Goal: Task Accomplishment & Management: Complete application form

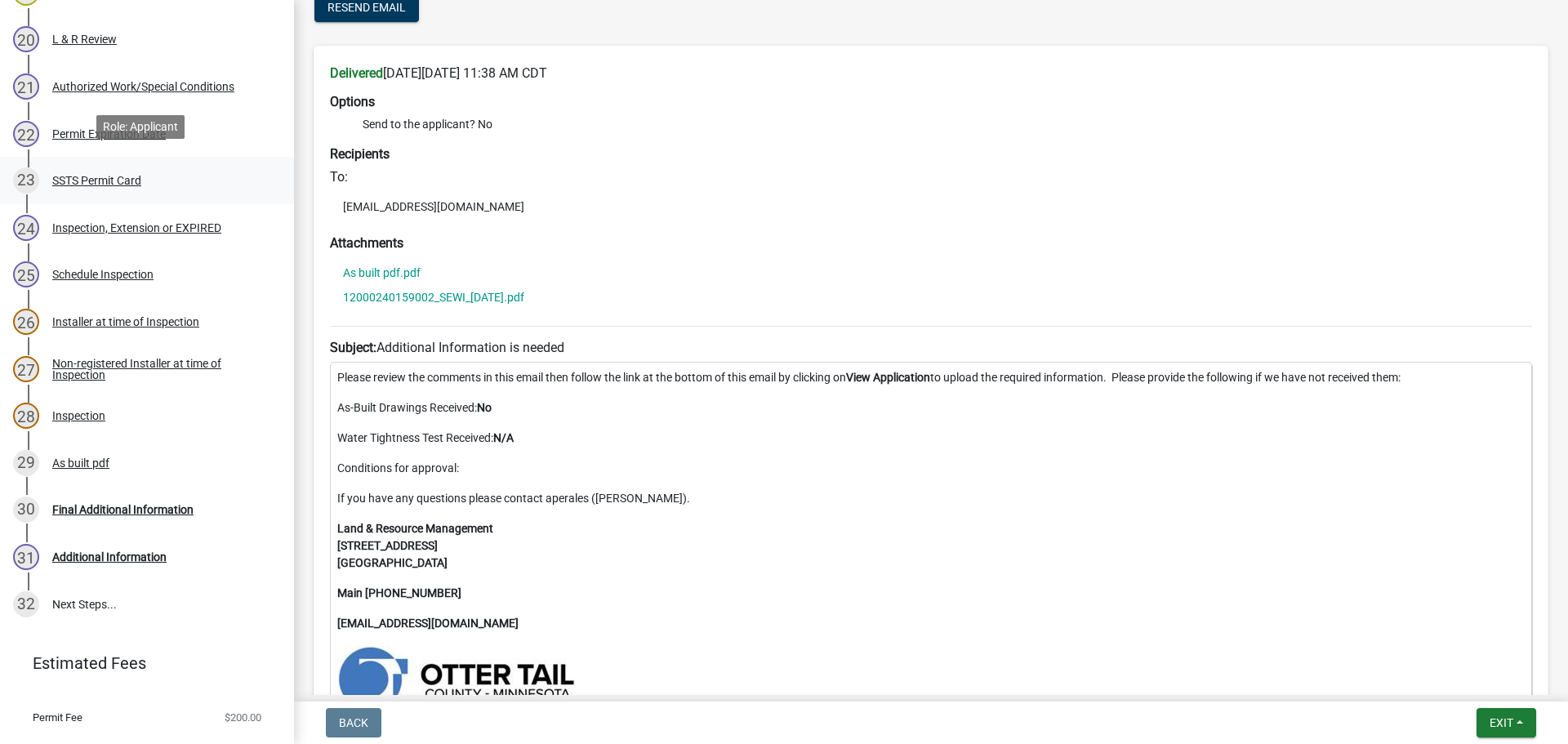
scroll to position [1225, 0]
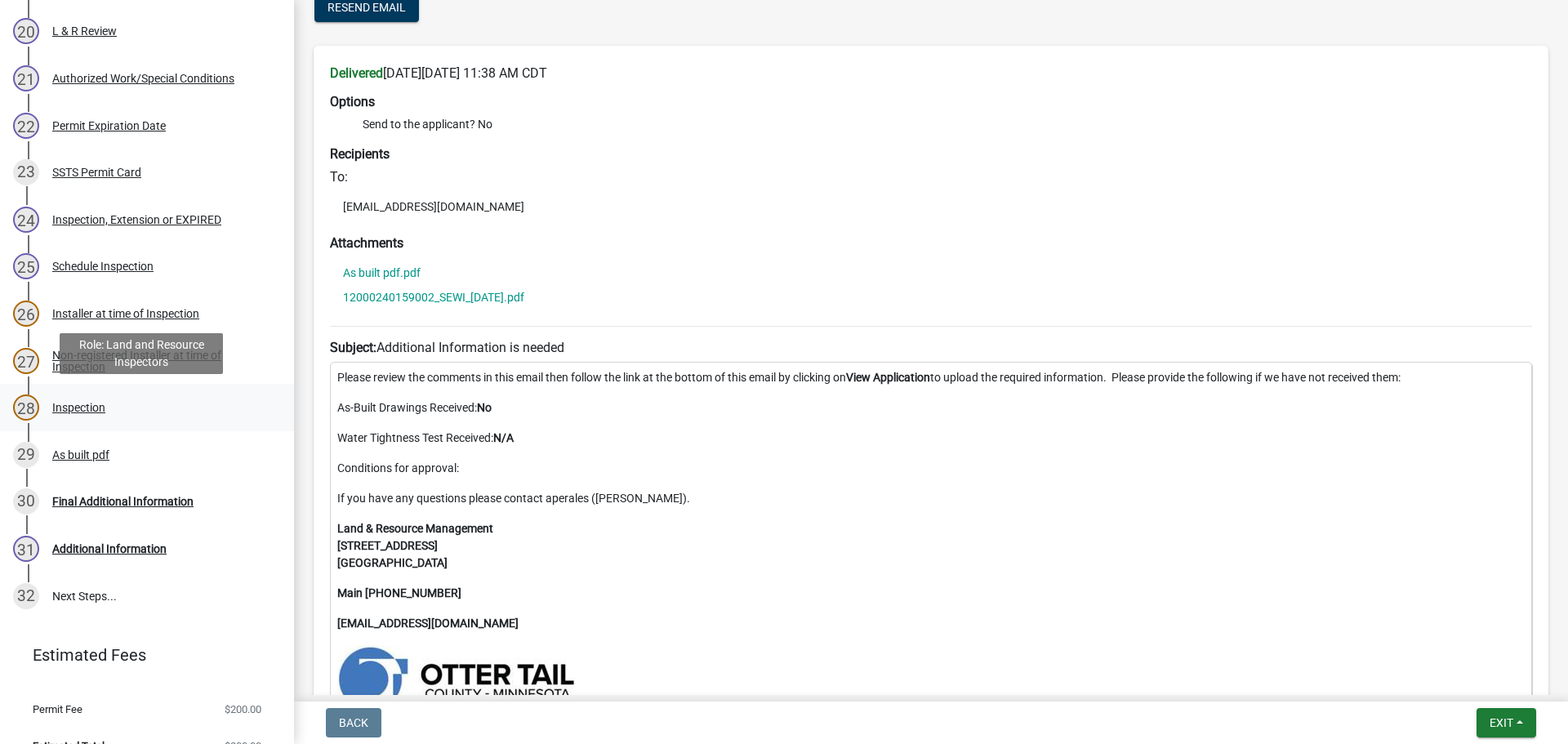
click at [85, 397] on div "28 Inspection" at bounding box center [140, 407] width 255 height 26
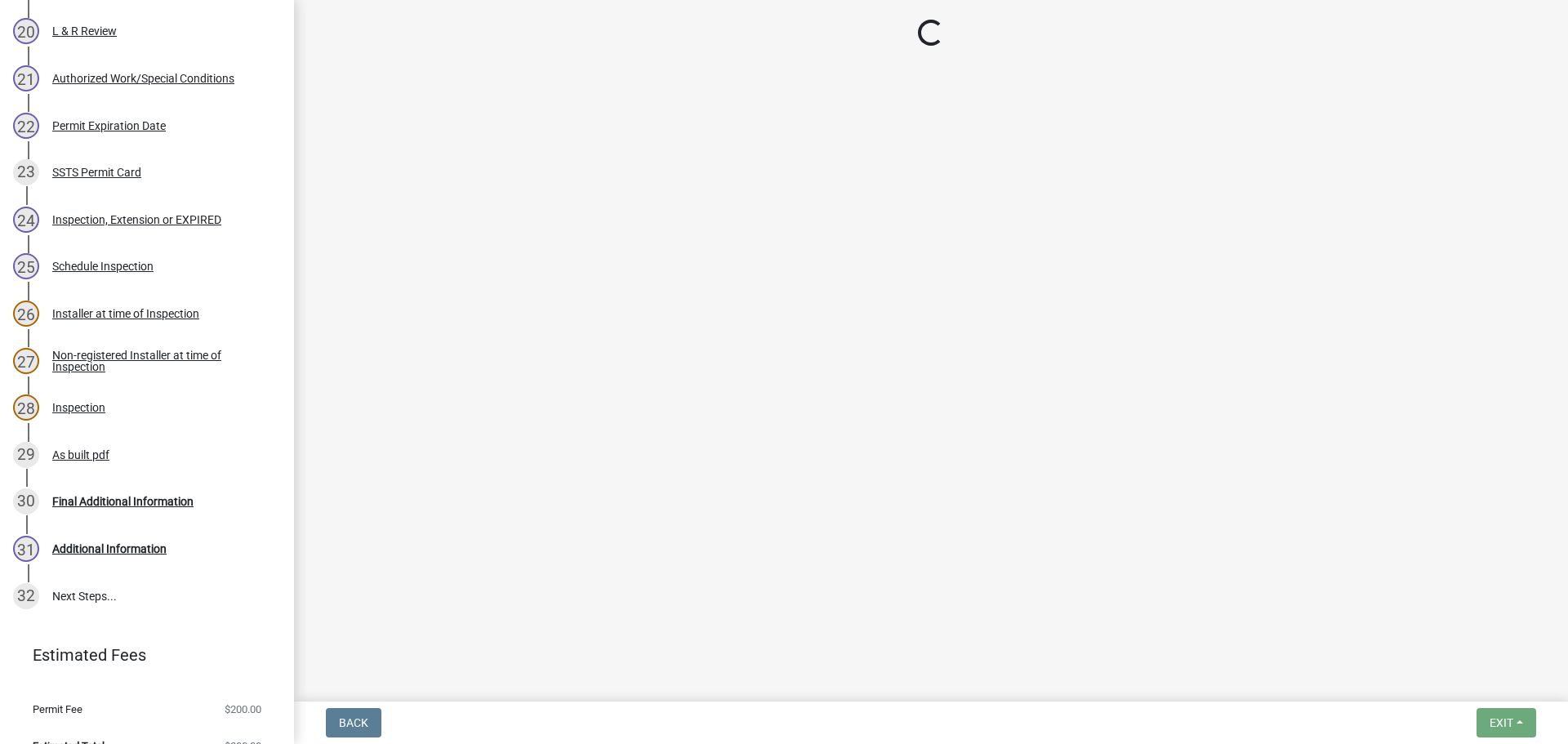
select select "64cc3fb4-2a84-49c8-ae2d-a7b3072cebaf"
select select "6979e2cf-acfc-4aeb-b273-cede3e7f0b0f"
select select "fc504d62-a492-4196-a78d-ce00230c60b4"
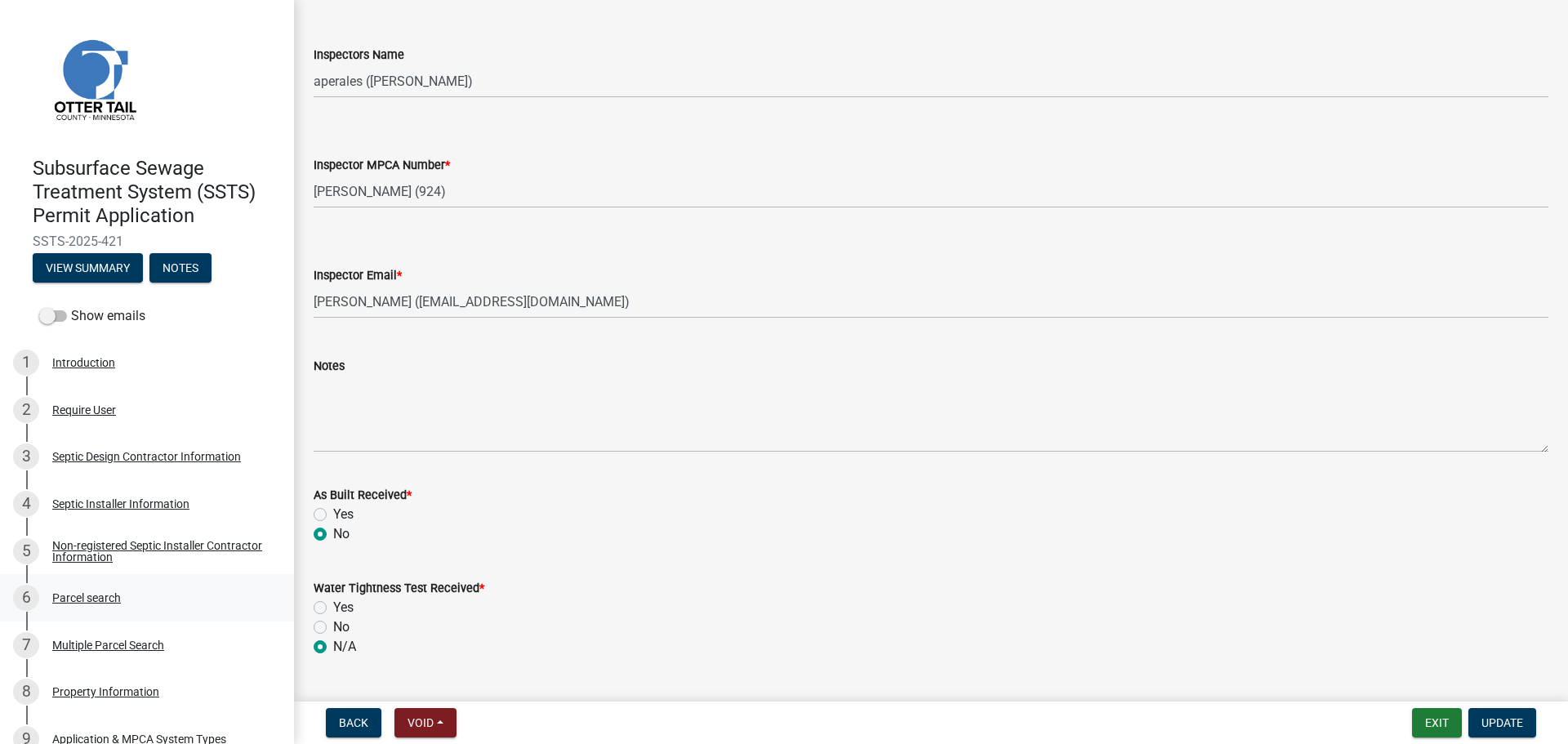
click at [83, 596] on div "Parcel search" at bounding box center [87, 598] width 68 height 12
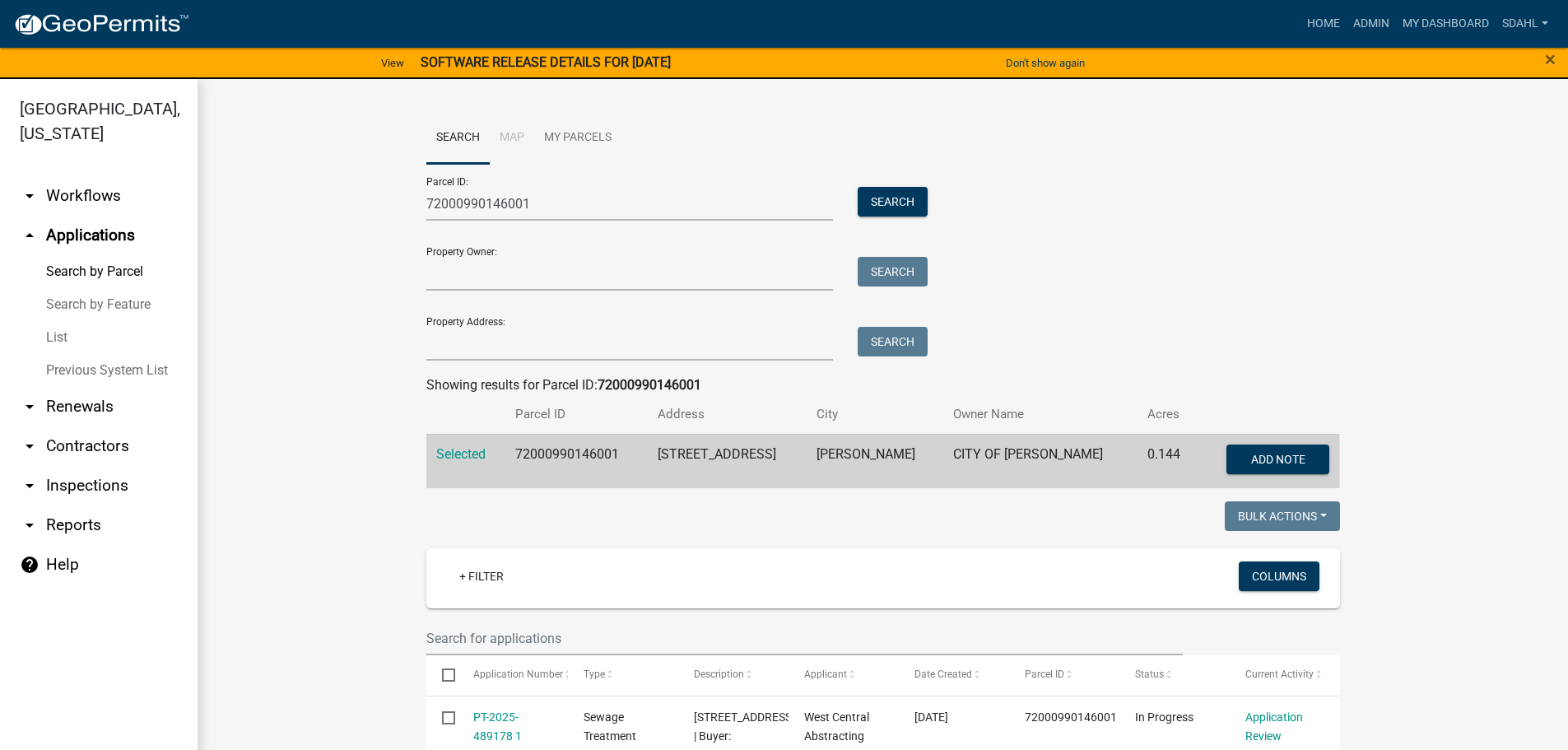
scroll to position [247, 0]
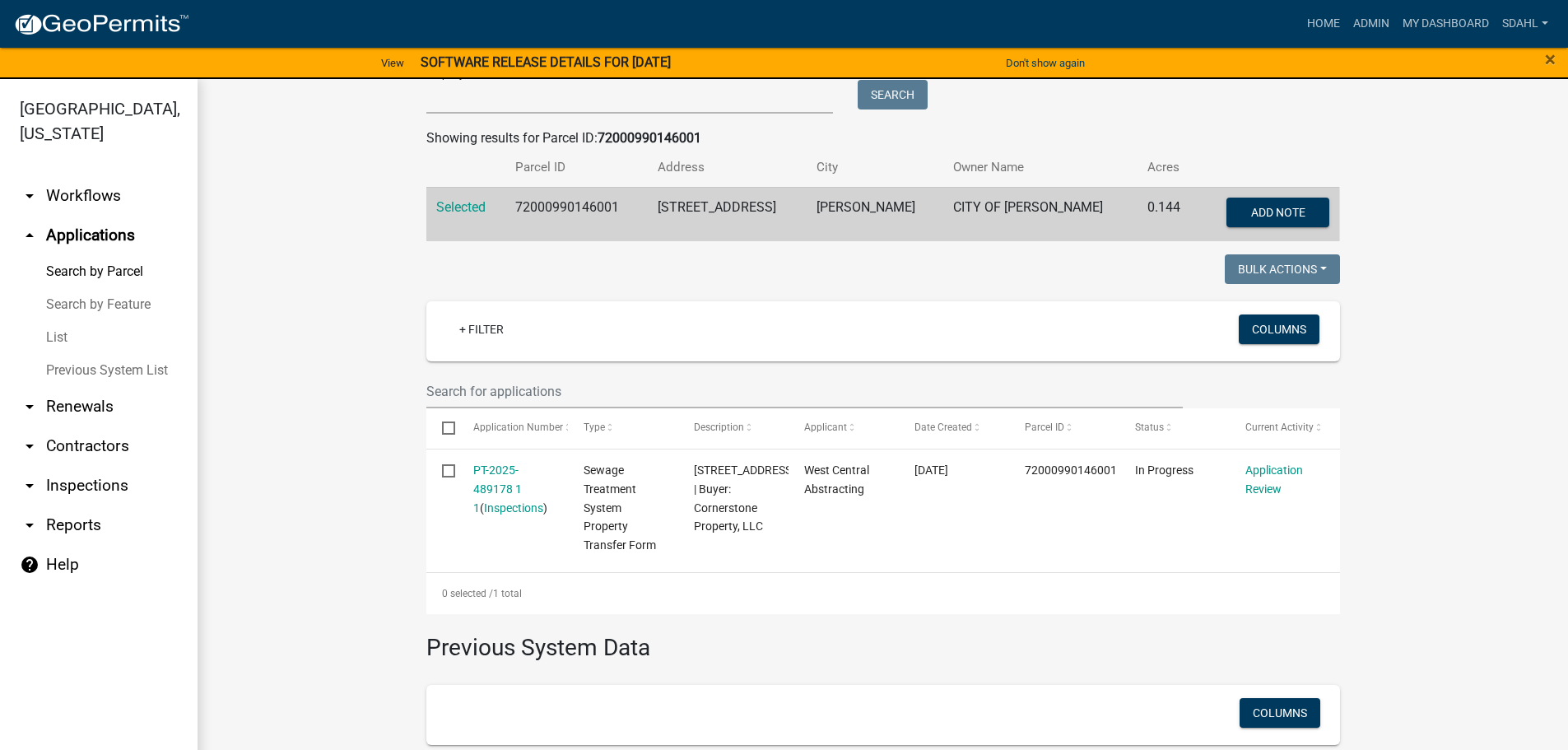
click at [568, 205] on td "72000990146001" at bounding box center [576, 213] width 142 height 54
copy td "72000990146001"
click at [1440, 113] on wm-workflow-application-search-view "Search Map My Parcels Parcel ID: 72000990146001 Search Property Owner: Search P…" at bounding box center [883, 390] width 1305 height 1051
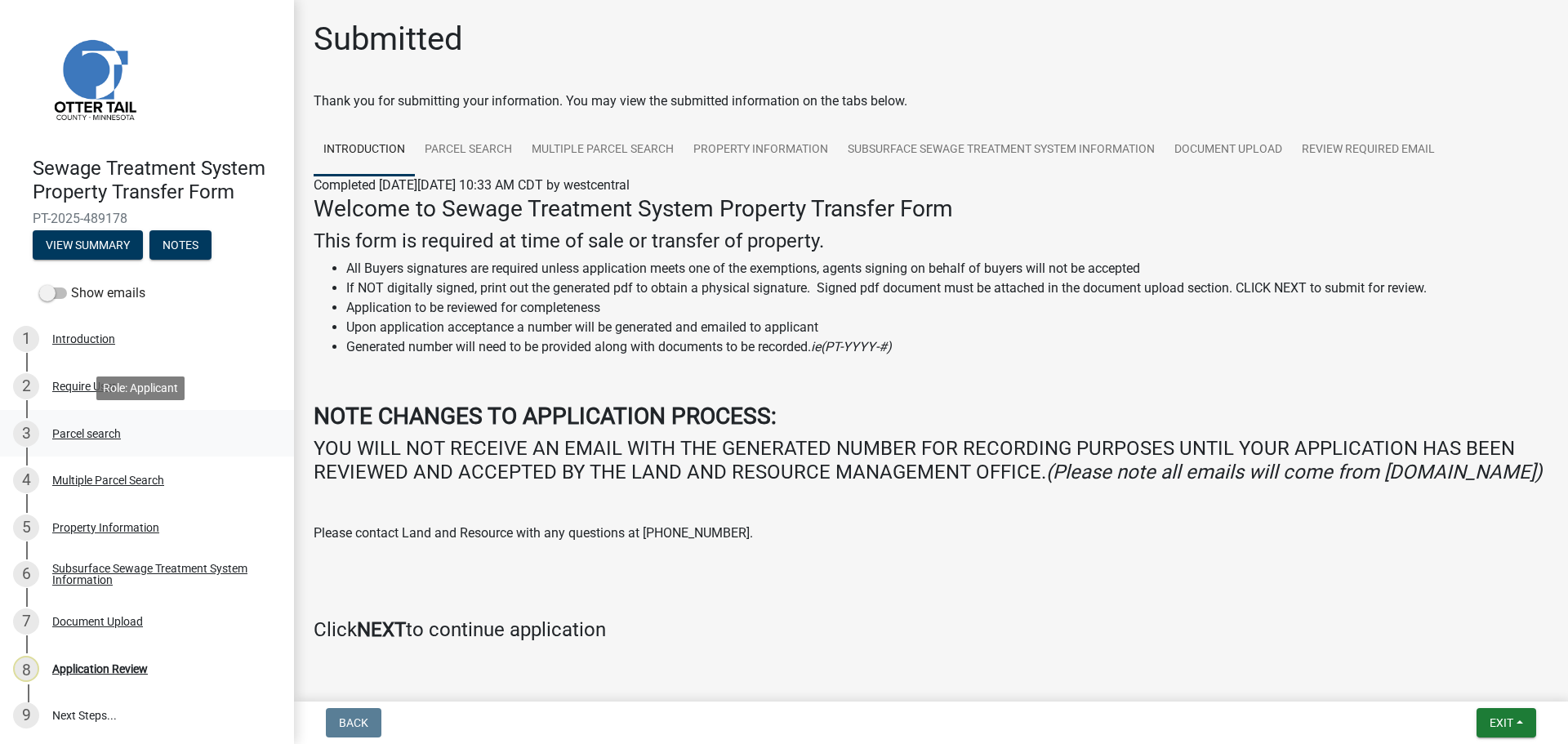
click at [88, 432] on div "Parcel search" at bounding box center [87, 433] width 68 height 12
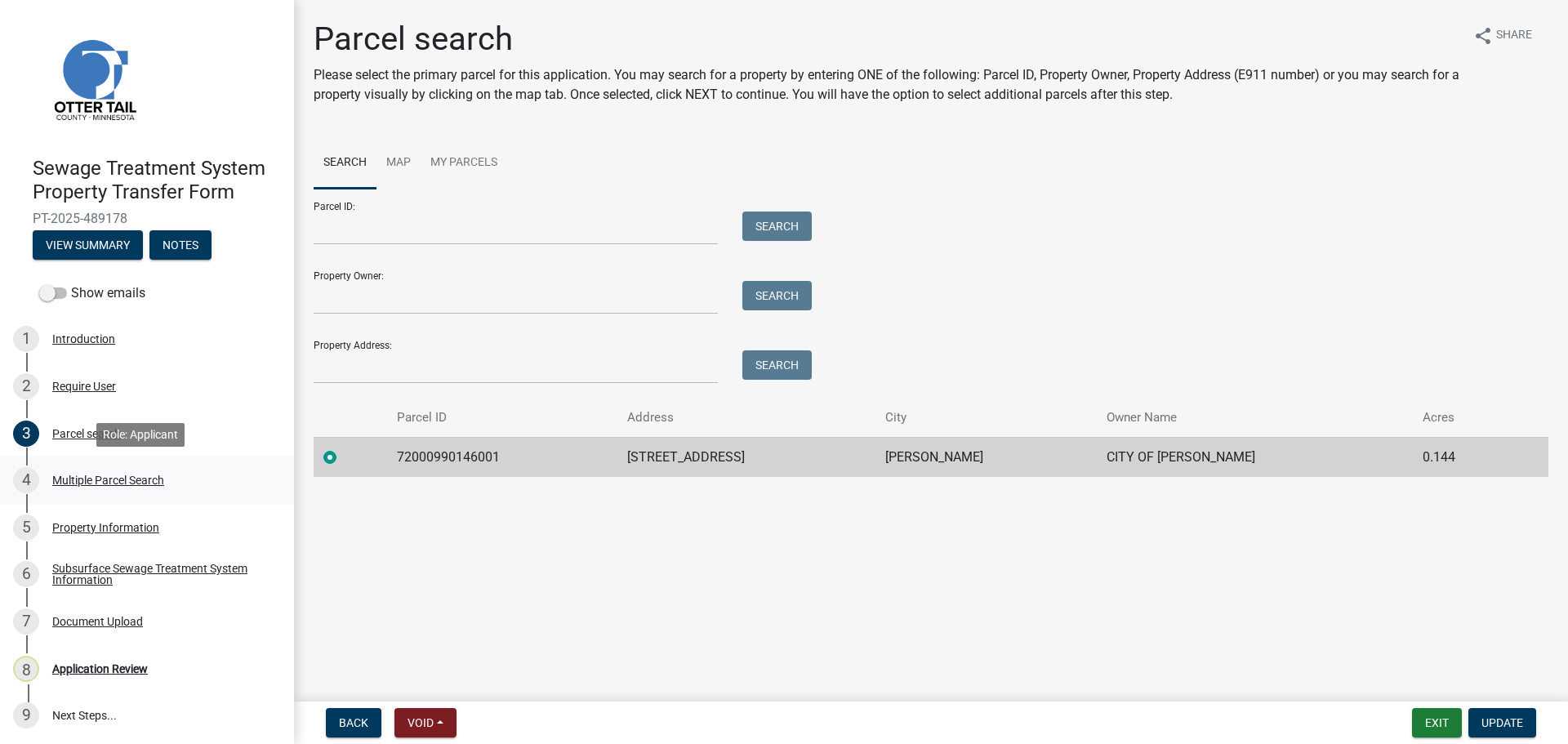
click at [102, 475] on div "Multiple Parcel Search" at bounding box center [108, 480] width 112 height 12
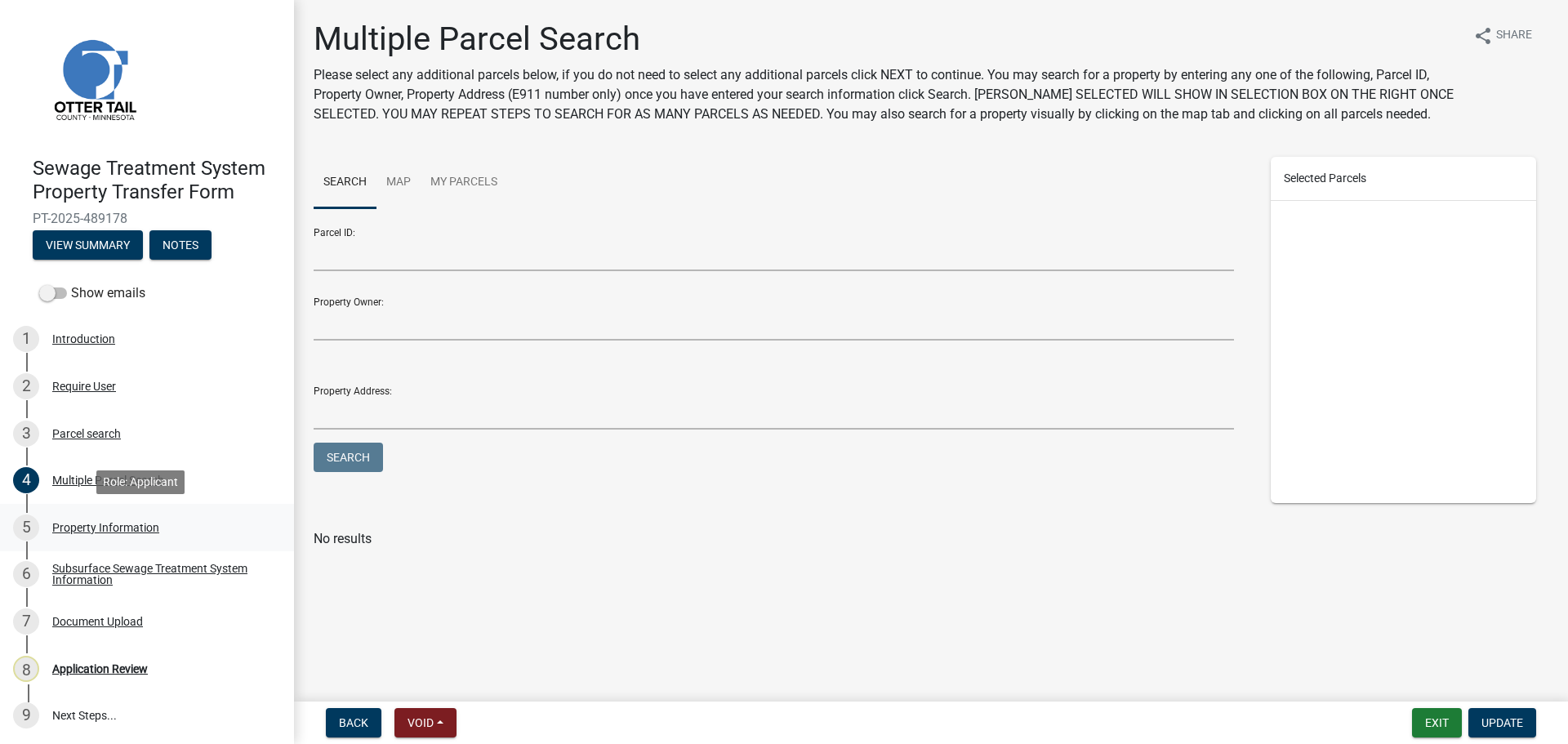
click at [120, 524] on div "Property Information" at bounding box center [106, 528] width 107 height 12
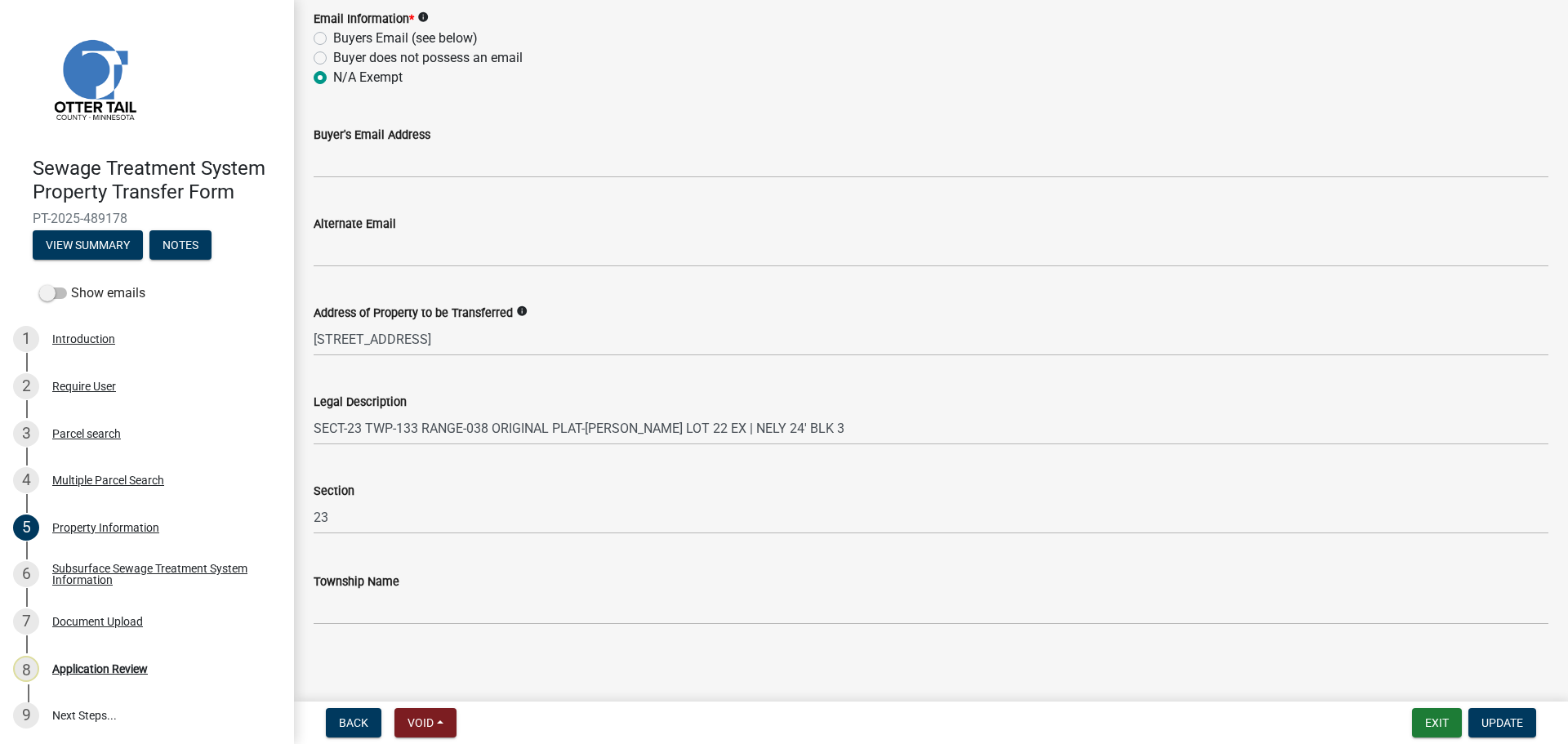
scroll to position [731, 0]
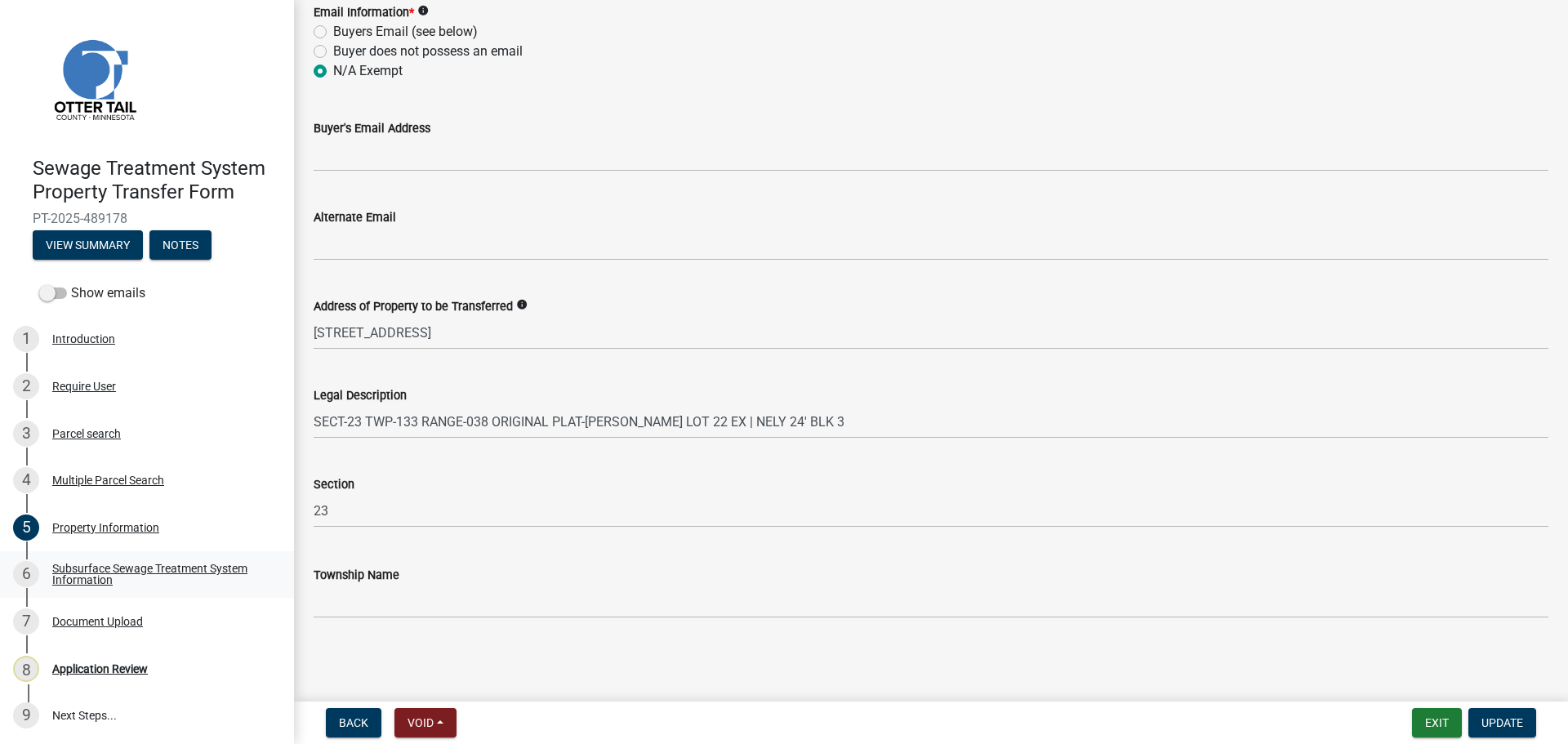
click at [92, 570] on div "Subsurface Sewage Treatment System Information" at bounding box center [160, 574] width 215 height 22
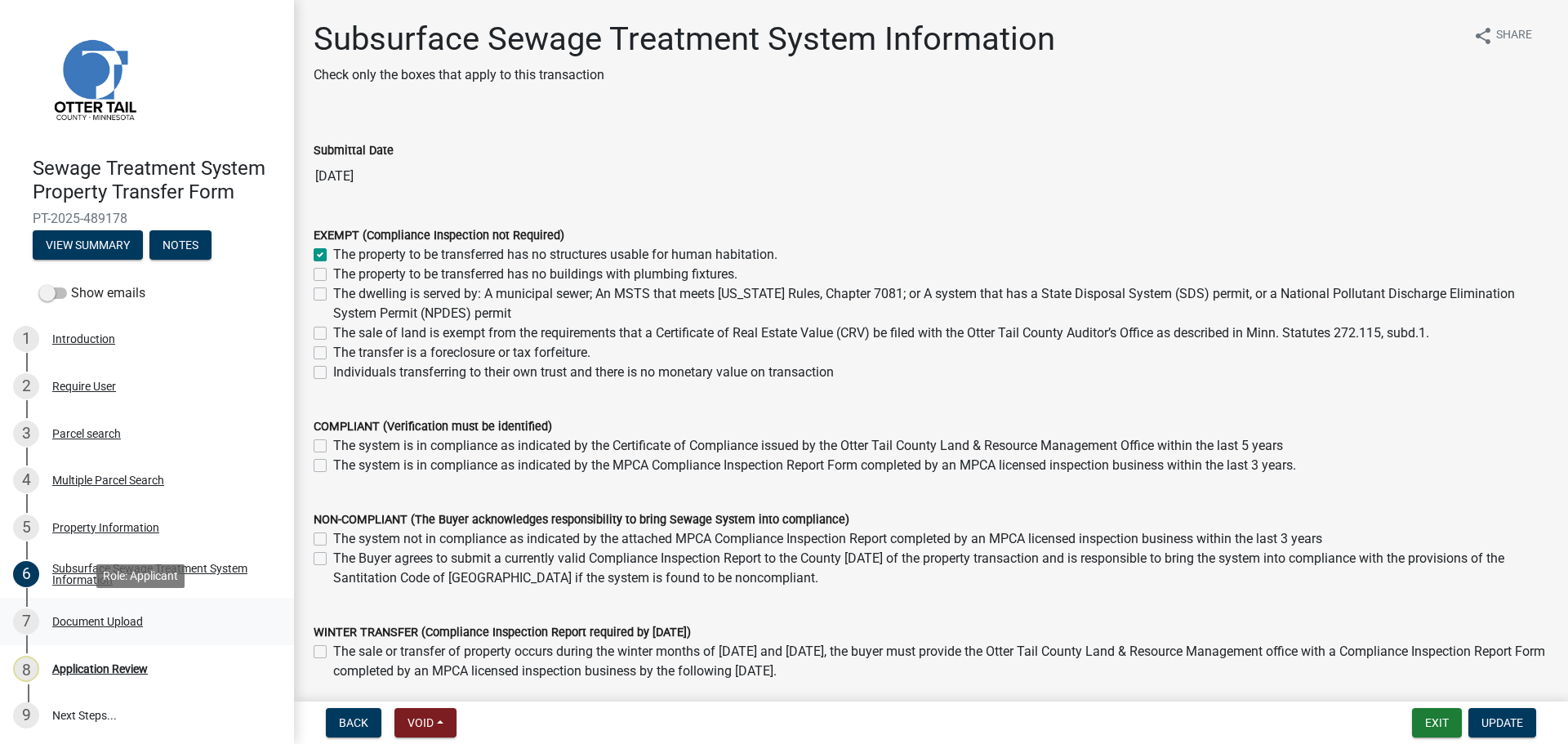
click at [98, 617] on div "Document Upload" at bounding box center [97, 621] width 91 height 12
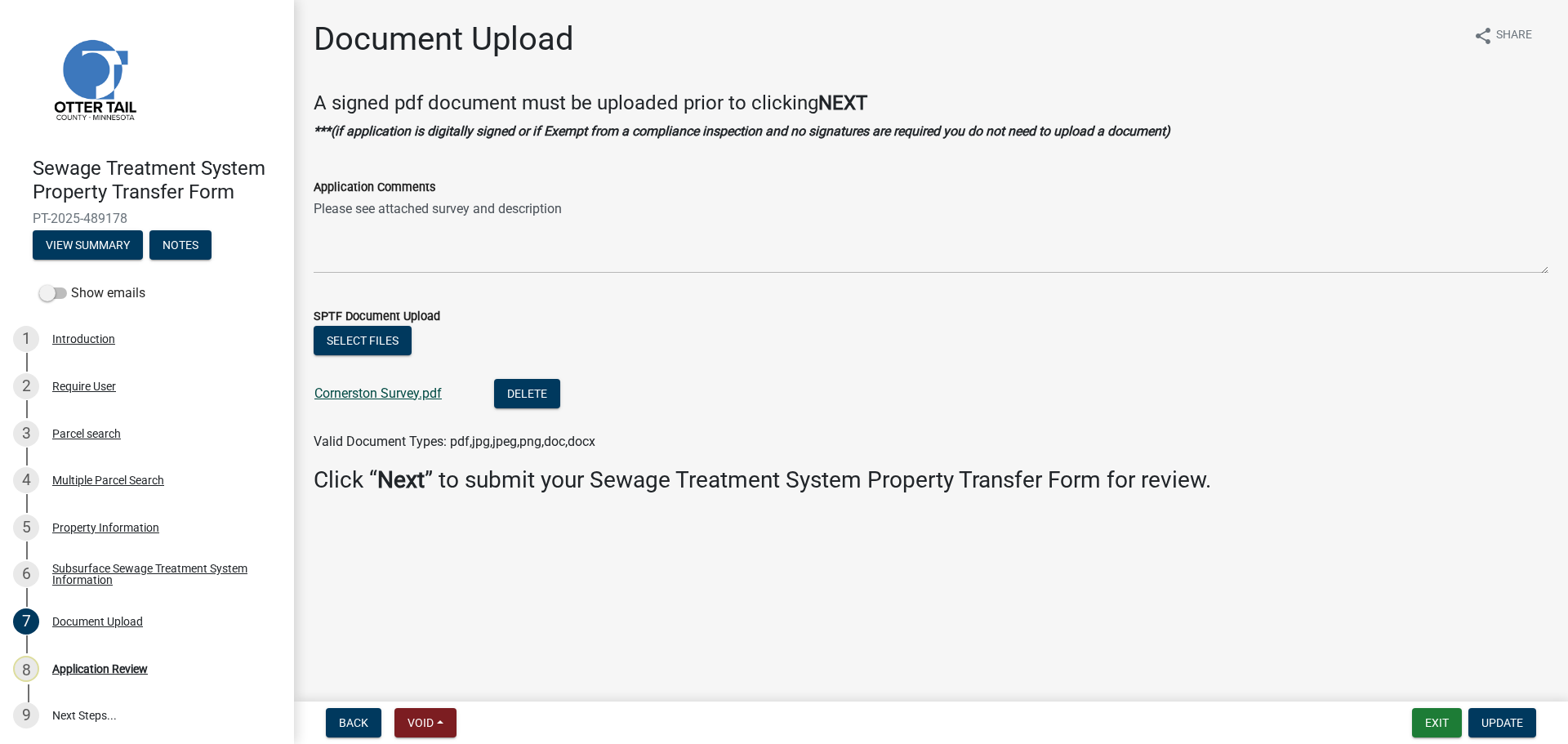
click at [352, 397] on link "Cornerston Survey.pdf" at bounding box center [378, 393] width 128 height 16
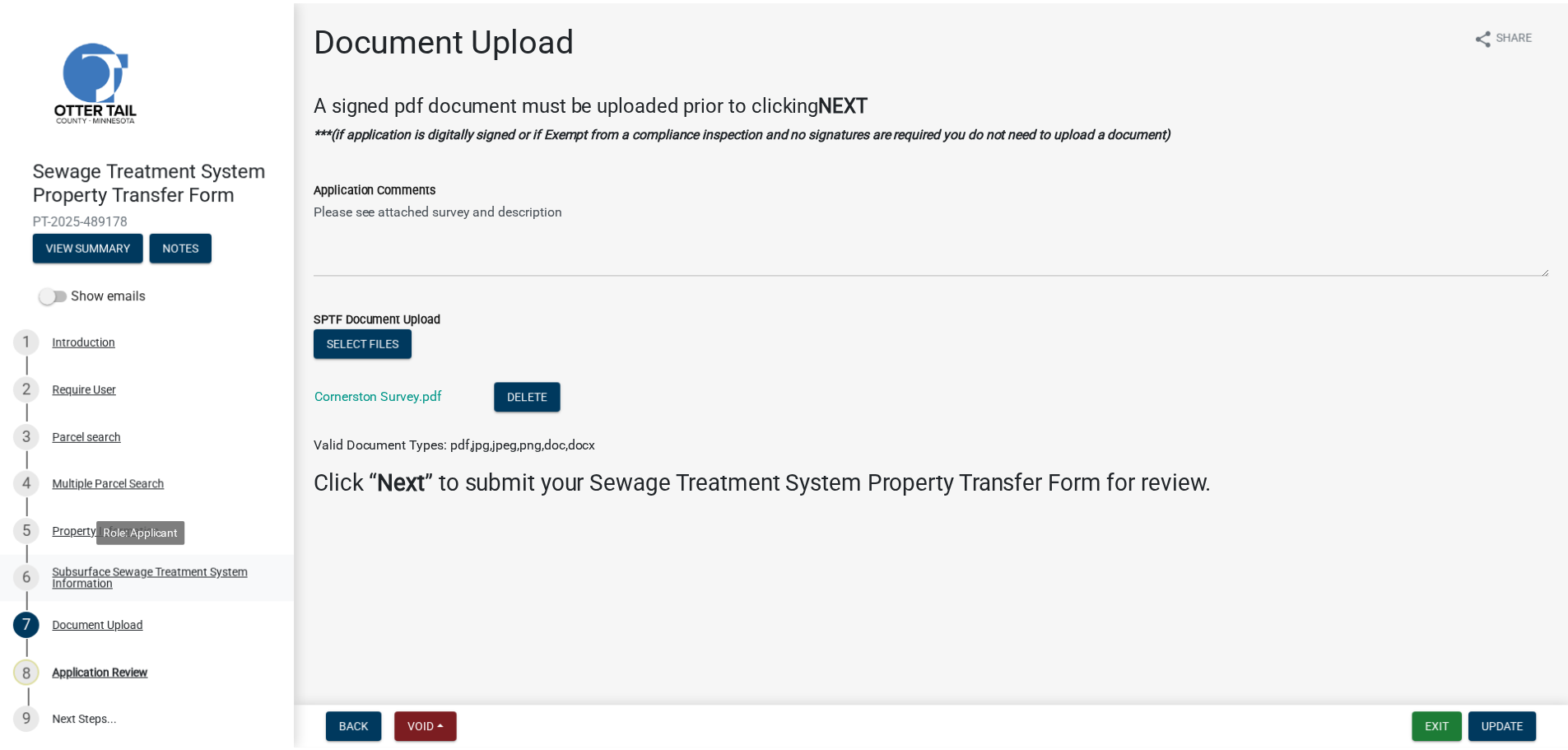
scroll to position [2, 0]
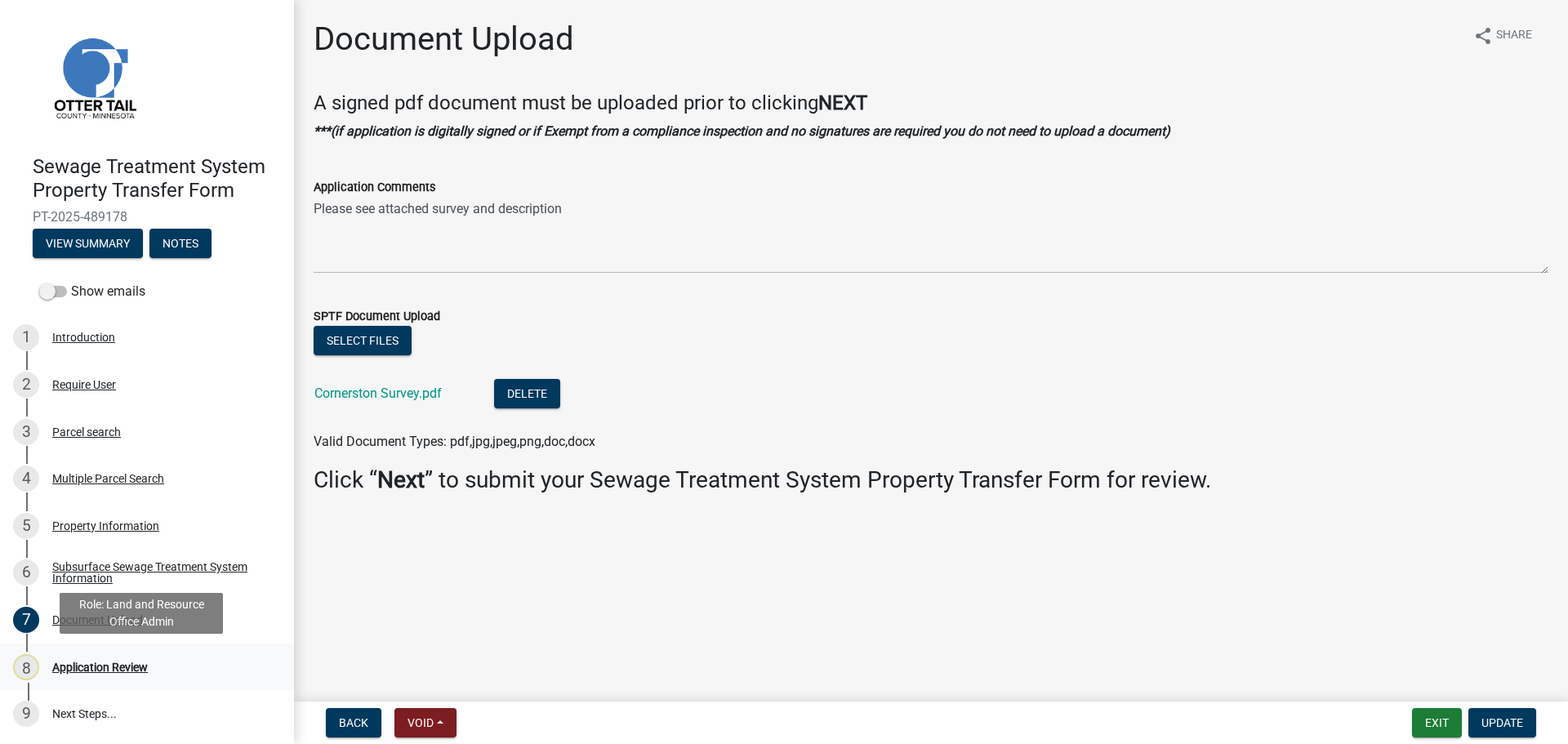
click at [109, 667] on div "Application Review" at bounding box center [100, 667] width 95 height 12
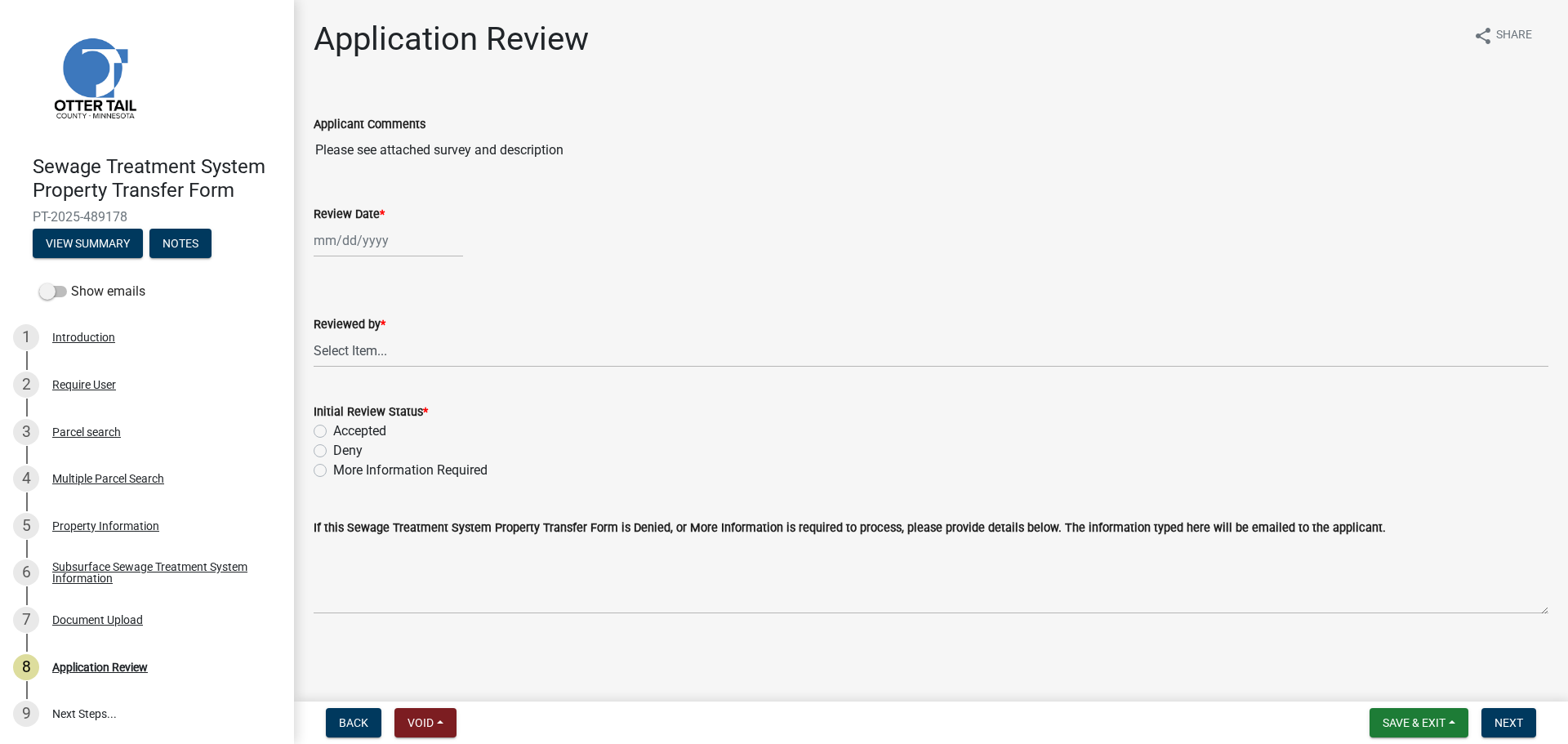
click at [361, 236] on div at bounding box center [388, 241] width 149 height 33
select select "10"
select select "2025"
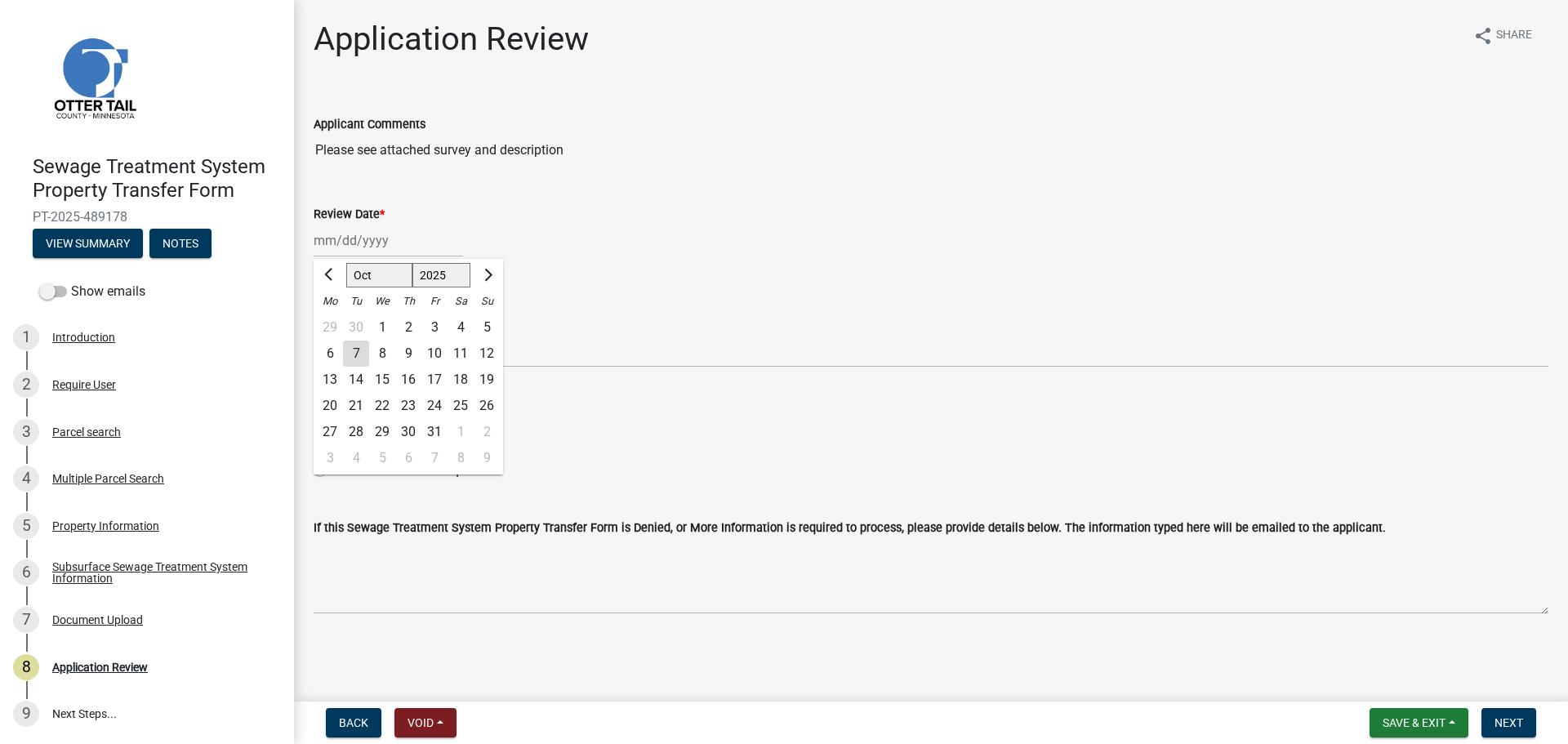
click at [356, 346] on div "7" at bounding box center [355, 353] width 26 height 26
type input "10/07/2025"
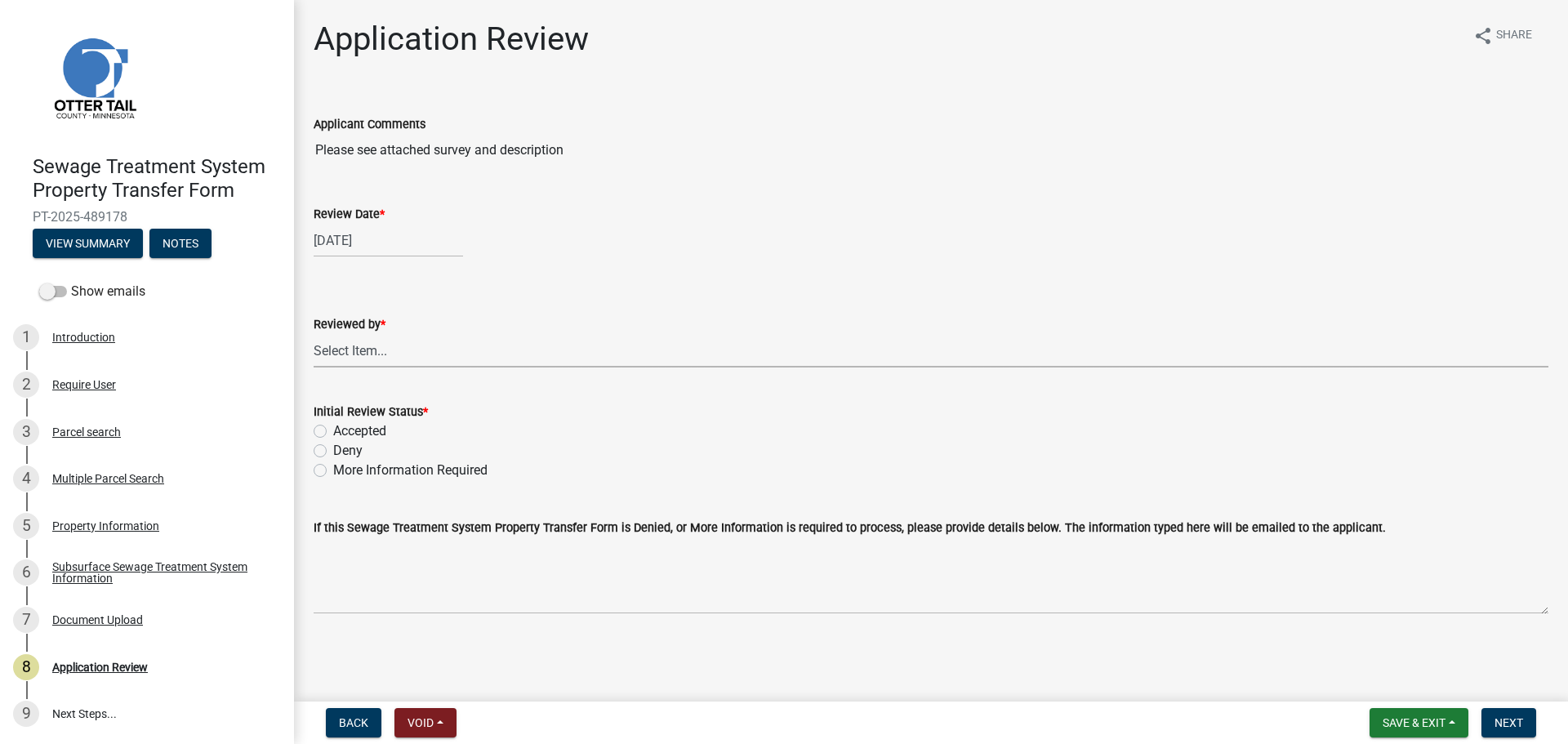
click at [372, 338] on select "Select Item... Alexis Newark Amy Busko Andrea Perales Brittany Tollefson Christ…" at bounding box center [931, 351] width 1235 height 33
click at [314, 334] on select "Select Item... Alexis Newark Amy Busko Andrea Perales Brittany Tollefson Christ…" at bounding box center [931, 351] width 1235 height 33
select select "67745ee8-7159-4960-80f9-a638286b467c"
click at [376, 428] on label "Accepted" at bounding box center [359, 431] width 54 height 19
click at [344, 428] on input "Accepted" at bounding box center [338, 427] width 11 height 11
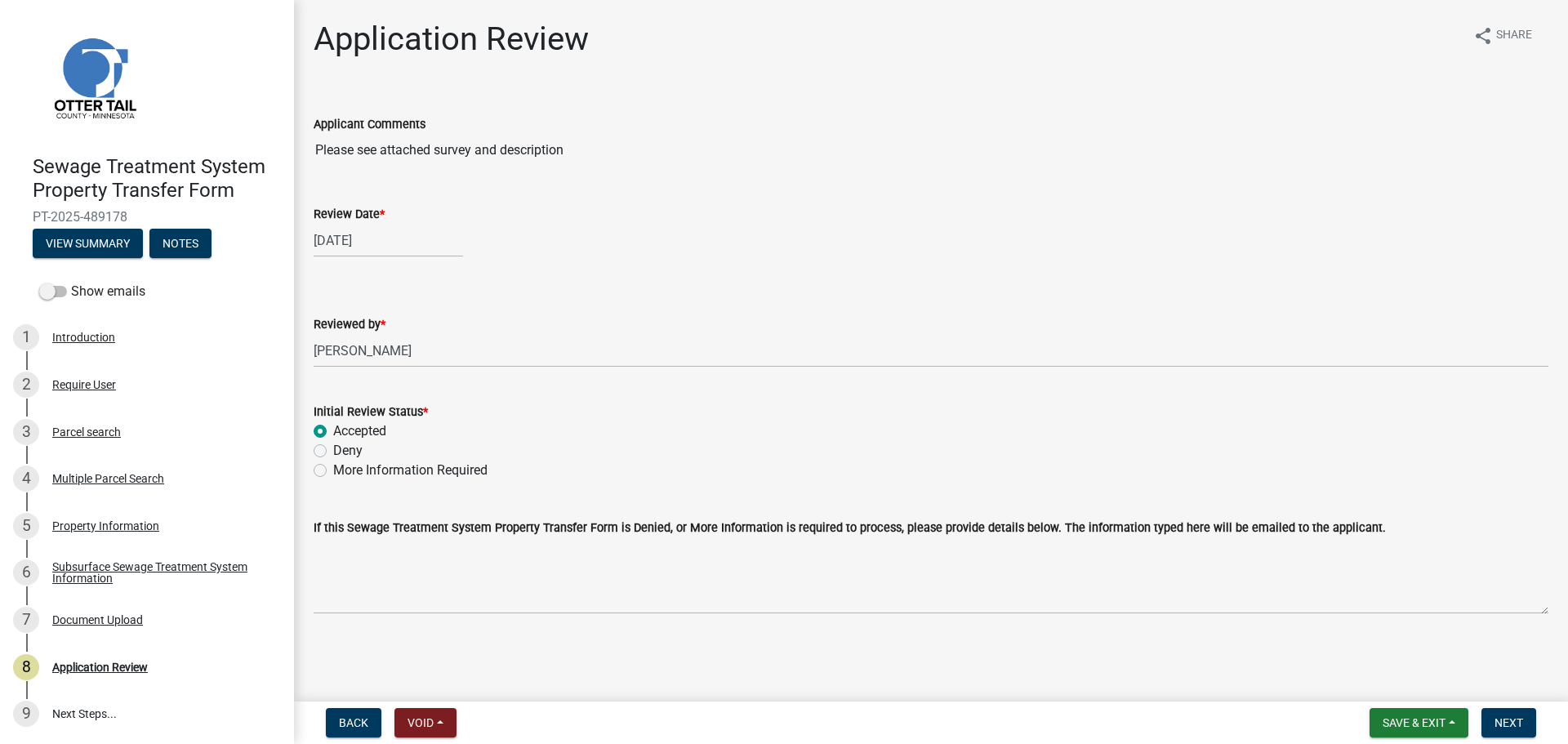
radio input "true"
click at [1497, 720] on span "Next" at bounding box center [1509, 722] width 28 height 13
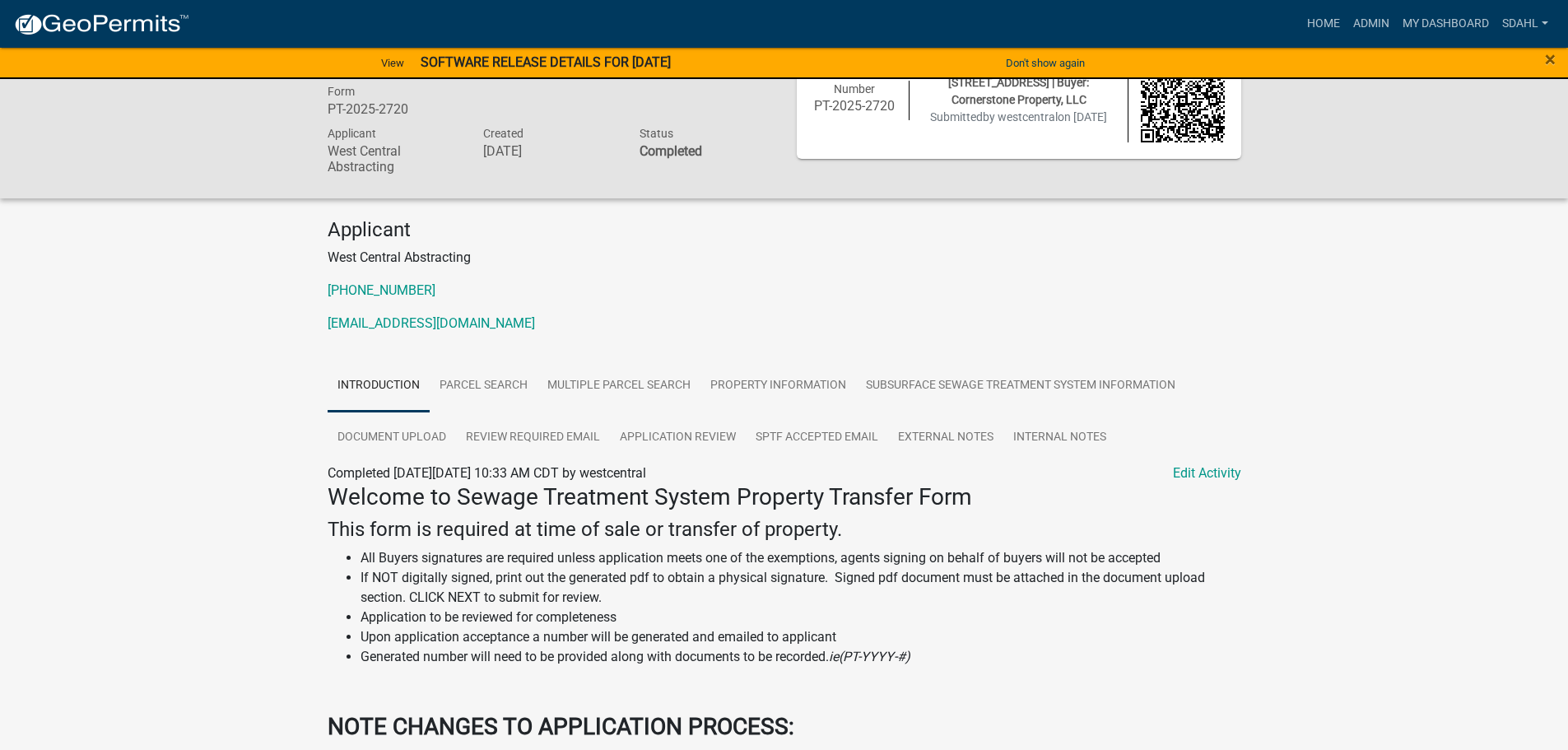
scroll to position [82, 0]
